Goal: Obtain resource: Obtain resource

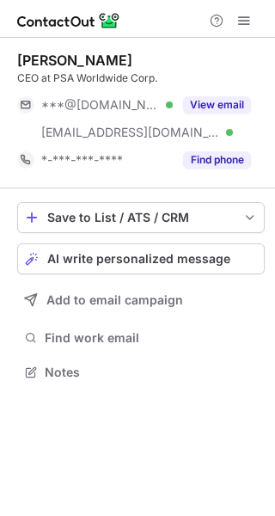
scroll to position [360, 275]
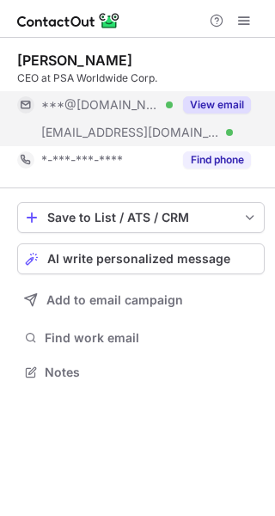
click at [200, 104] on button "View email" at bounding box center [217, 104] width 68 height 17
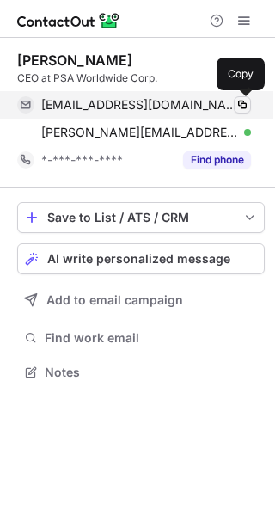
click at [247, 105] on span at bounding box center [243, 105] width 14 height 14
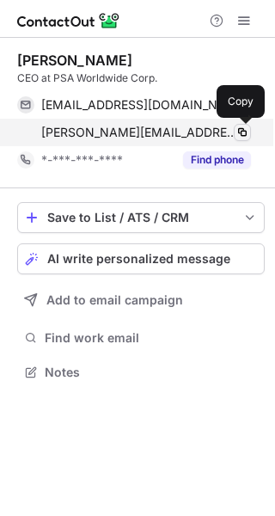
click at [240, 130] on span at bounding box center [243, 133] width 14 height 14
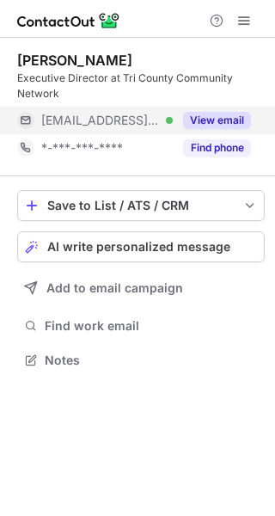
scroll to position [348, 275]
click at [206, 119] on button "View email" at bounding box center [217, 120] width 68 height 17
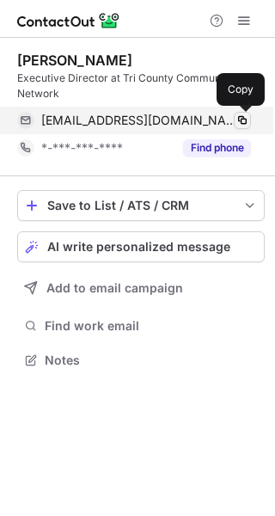
click at [240, 118] on span at bounding box center [243, 121] width 14 height 14
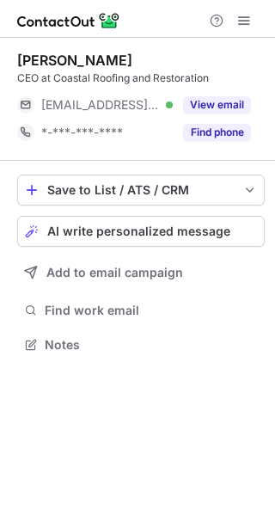
scroll to position [333, 275]
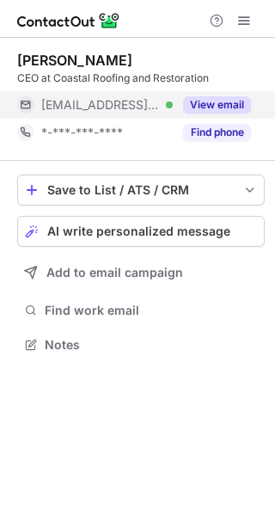
click at [219, 103] on button "View email" at bounding box center [217, 104] width 68 height 17
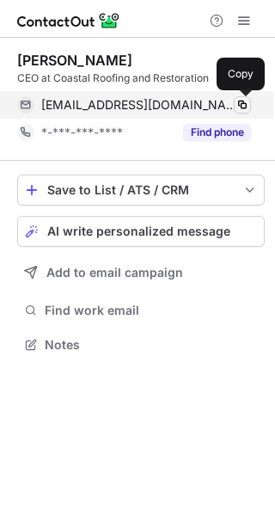
click at [247, 103] on span at bounding box center [243, 105] width 14 height 14
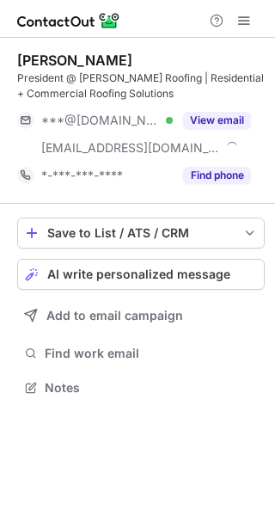
scroll to position [376, 275]
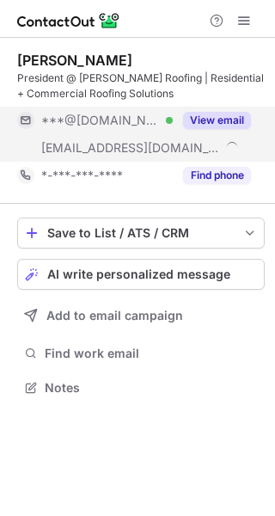
click at [205, 117] on button "View email" at bounding box center [217, 120] width 68 height 17
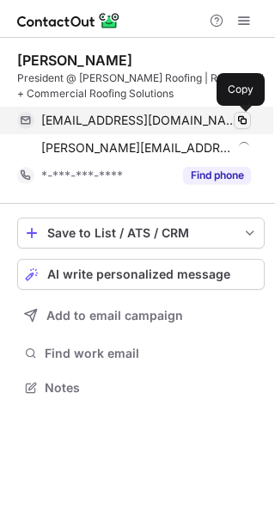
click at [239, 124] on span at bounding box center [243, 121] width 14 height 14
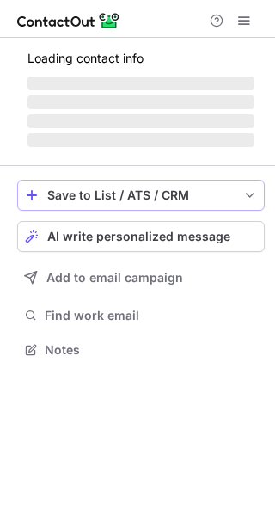
scroll to position [333, 275]
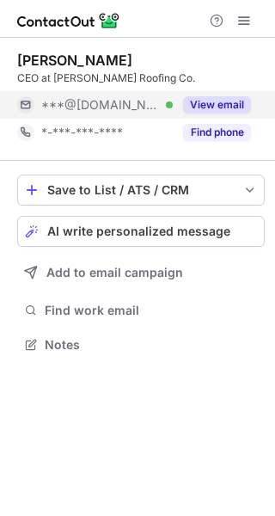
click at [212, 108] on button "View email" at bounding box center [217, 104] width 68 height 17
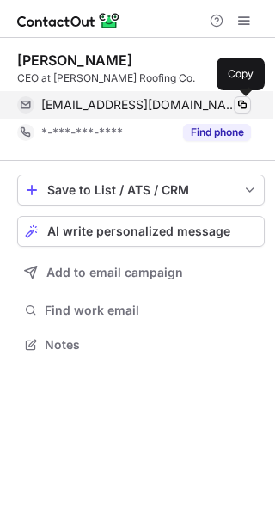
click at [247, 108] on span at bounding box center [243, 105] width 14 height 14
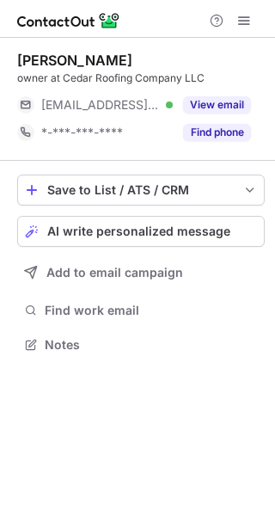
scroll to position [333, 275]
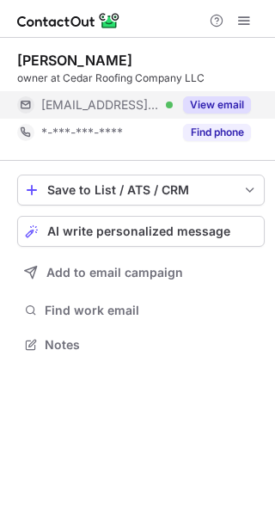
click at [206, 110] on button "View email" at bounding box center [217, 104] width 68 height 17
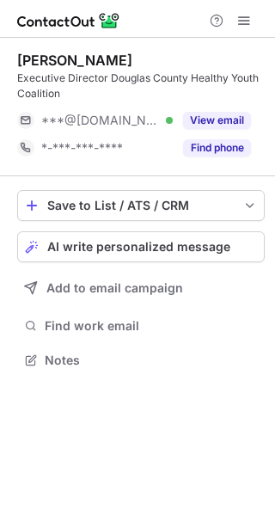
scroll to position [348, 275]
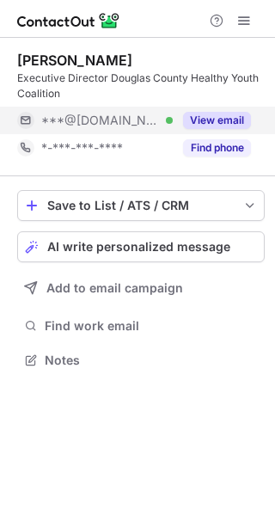
click at [199, 120] on button "View email" at bounding box center [217, 120] width 68 height 17
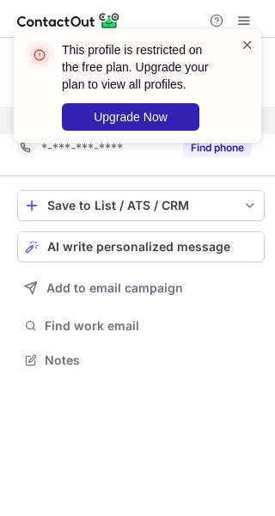
click at [249, 47] on span at bounding box center [248, 44] width 14 height 17
